Goal: Find specific page/section: Find specific page/section

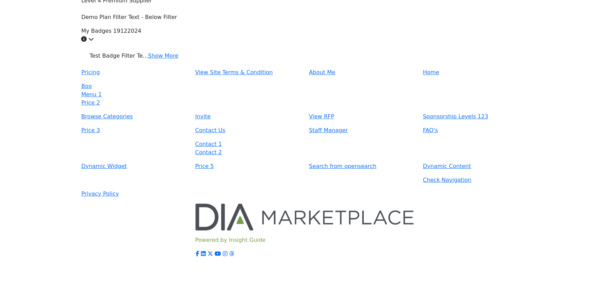
scroll to position [2223, 0]
